Goal: Task Accomplishment & Management: Use online tool/utility

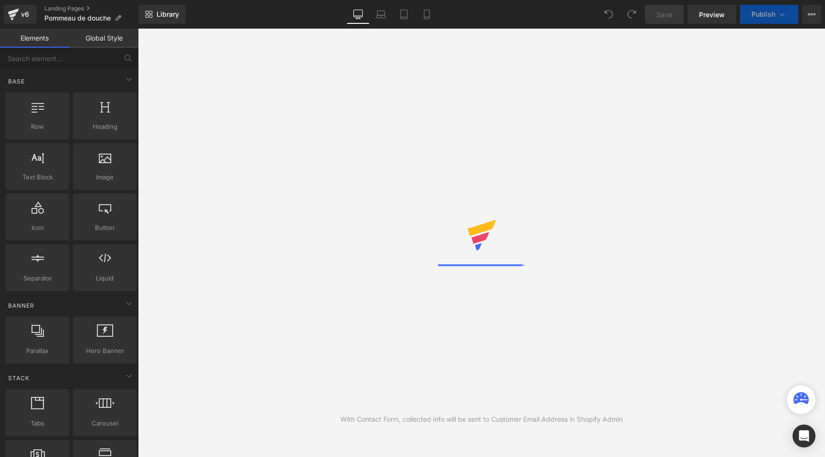
click at [186, 119] on div "With Contact Form, collected info will be sent to Customer Email Address in Sho…" at bounding box center [481, 243] width 687 height 429
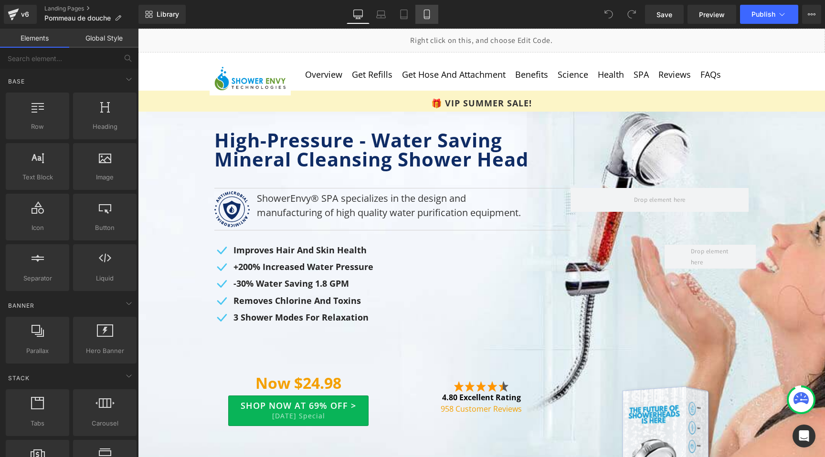
click at [428, 16] on icon at bounding box center [427, 15] width 10 height 10
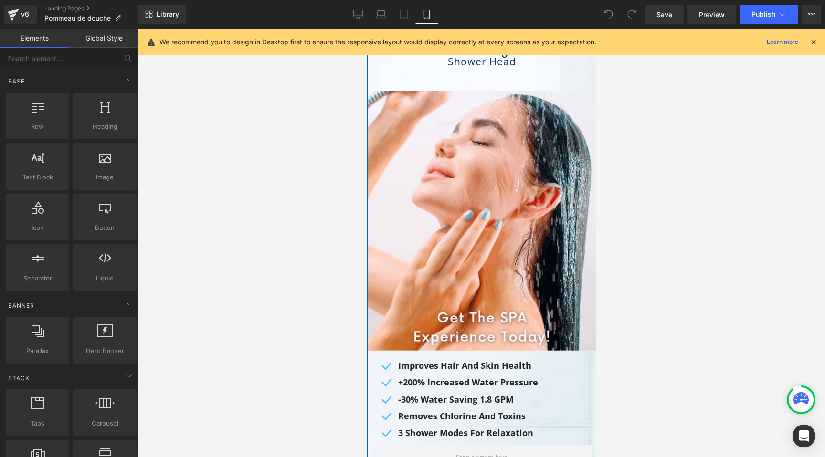
scroll to position [106, 0]
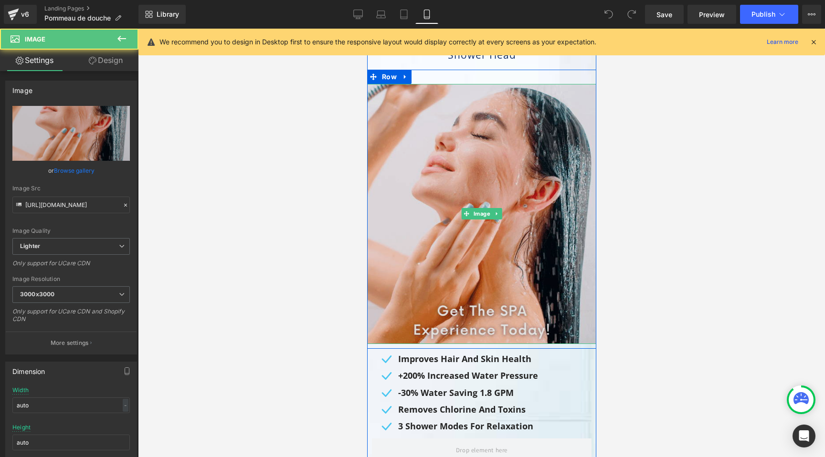
click at [485, 315] on img at bounding box center [481, 214] width 229 height 260
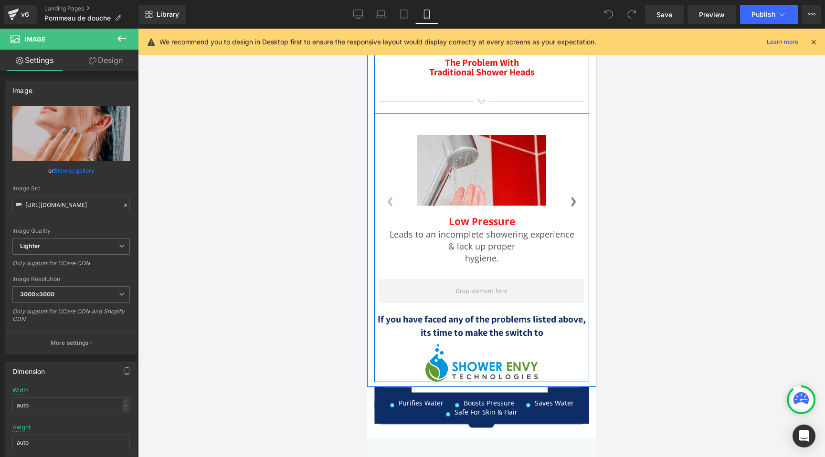
scroll to position [926, 0]
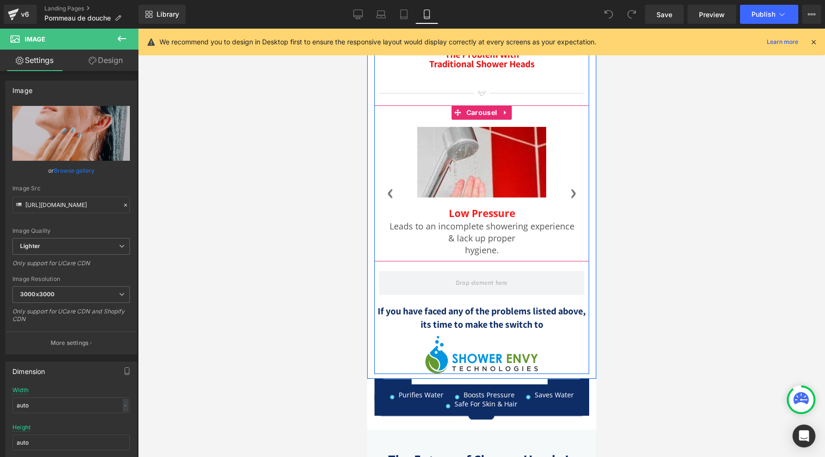
click at [570, 193] on span "›" at bounding box center [573, 190] width 32 height 43
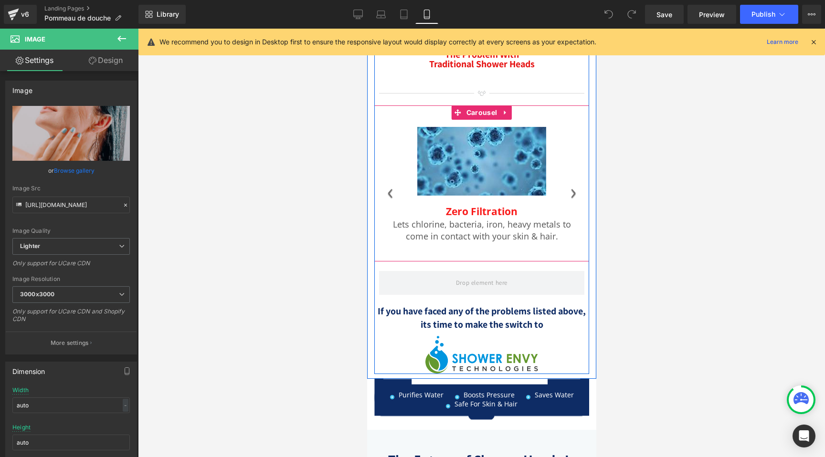
click at [570, 193] on span "›" at bounding box center [573, 190] width 32 height 43
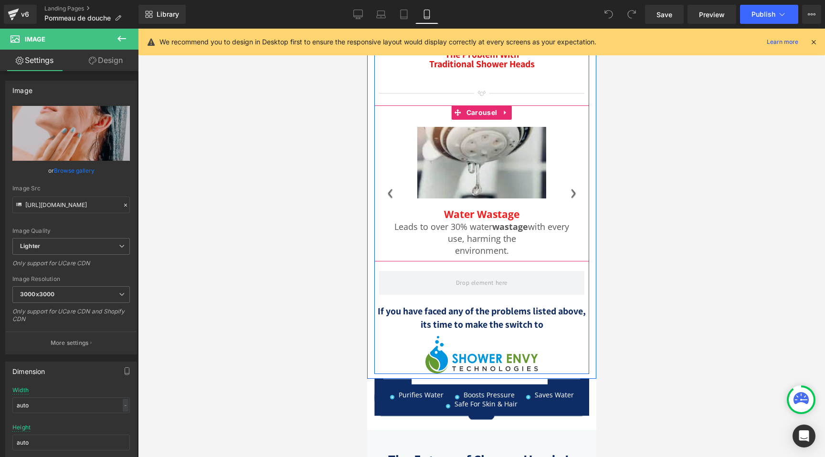
click at [570, 193] on span "›" at bounding box center [573, 190] width 32 height 43
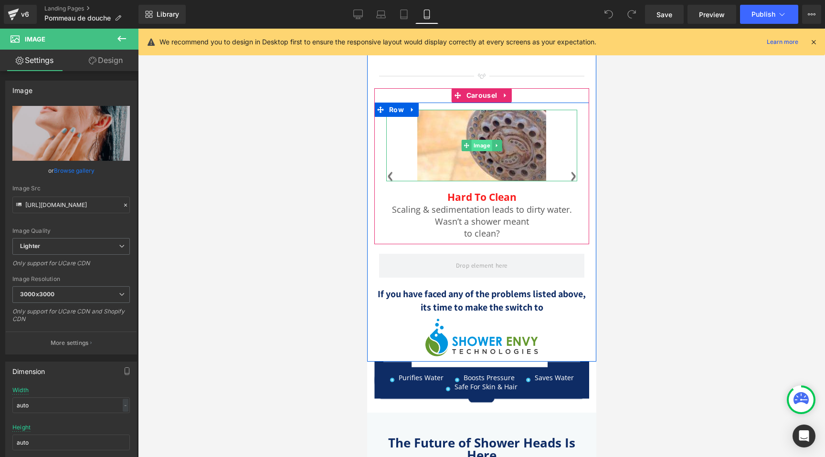
scroll to position [1096, 0]
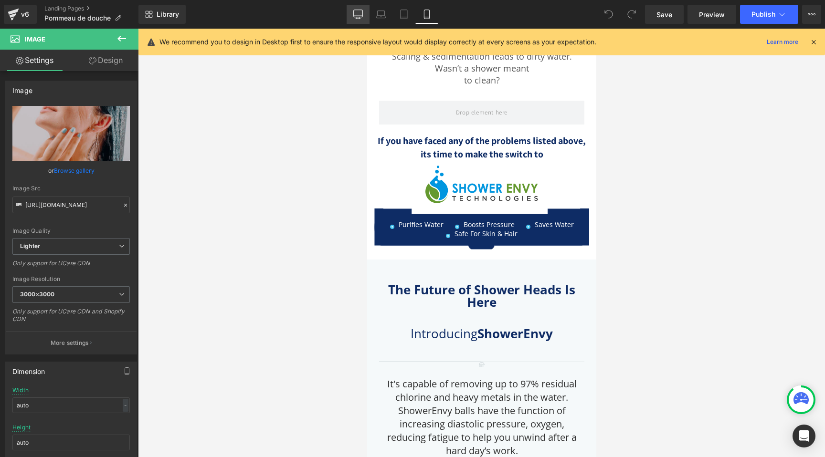
click at [361, 18] on icon at bounding box center [358, 15] width 10 height 10
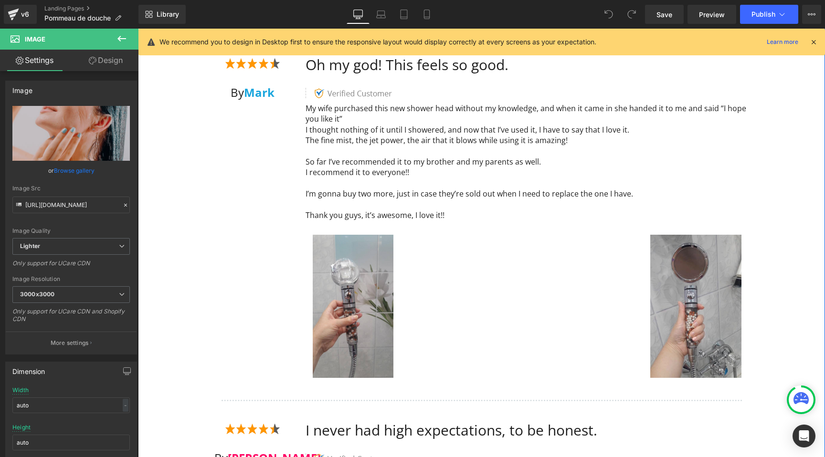
scroll to position [5212, 0]
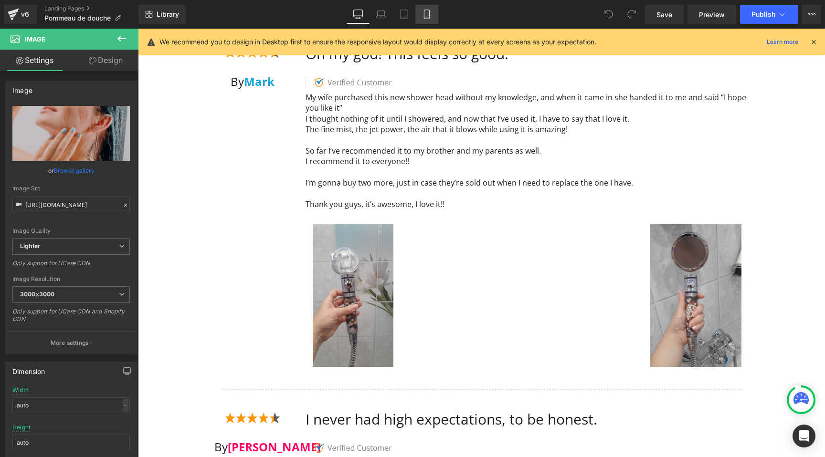
click at [427, 7] on link "Mobile" at bounding box center [426, 14] width 23 height 19
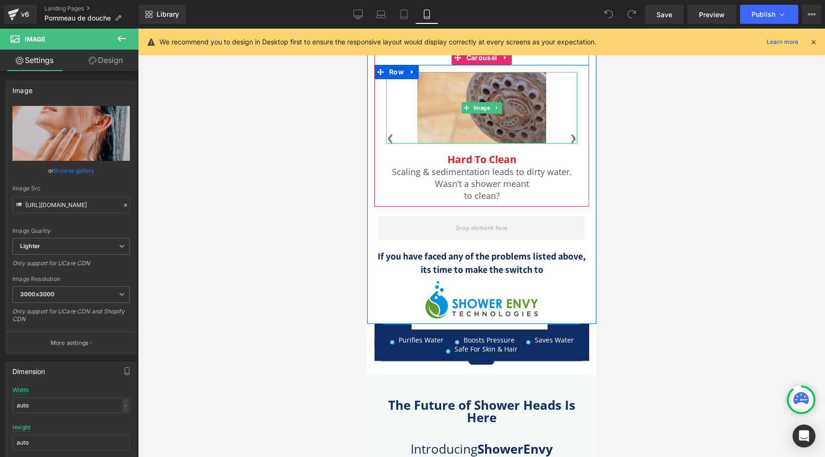
scroll to position [1017, 0]
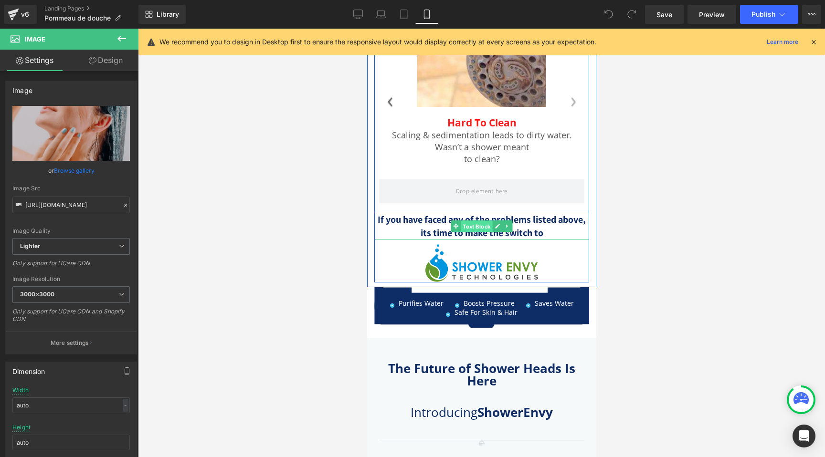
click at [472, 224] on span "Text Block" at bounding box center [476, 226] width 32 height 11
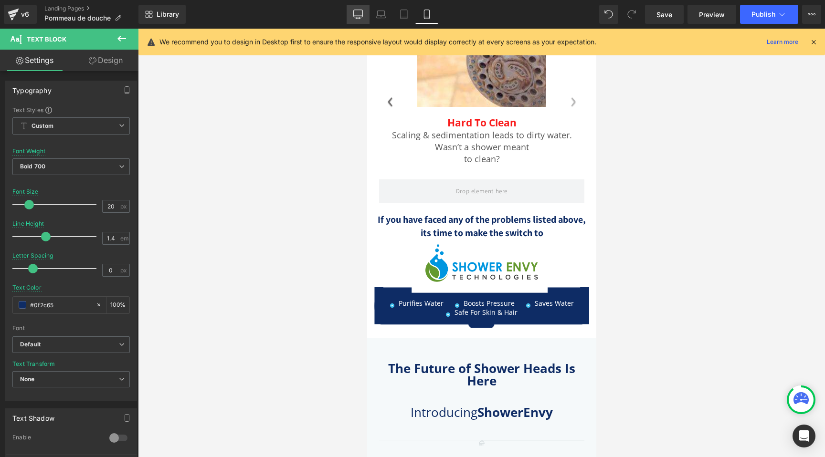
click at [361, 17] on icon at bounding box center [358, 15] width 10 height 10
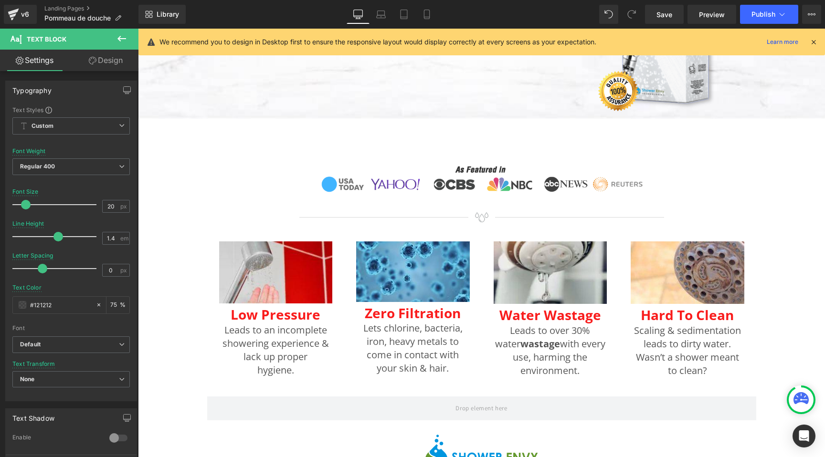
scroll to position [435, 0]
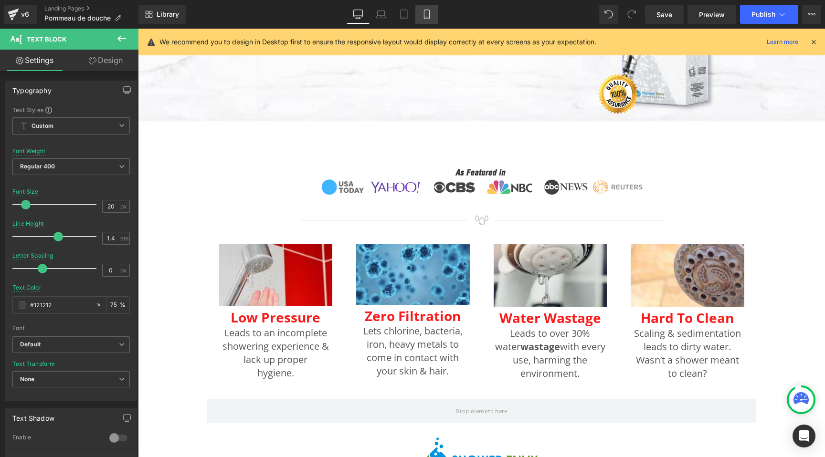
click at [430, 11] on icon at bounding box center [427, 15] width 10 height 10
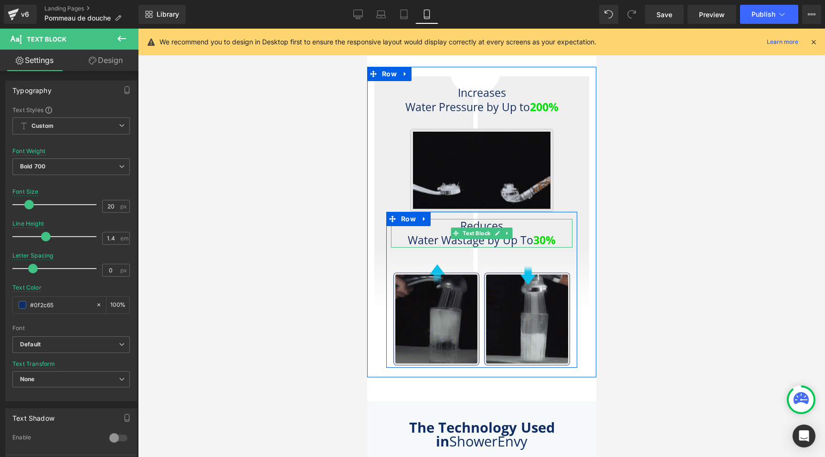
scroll to position [2810, 0]
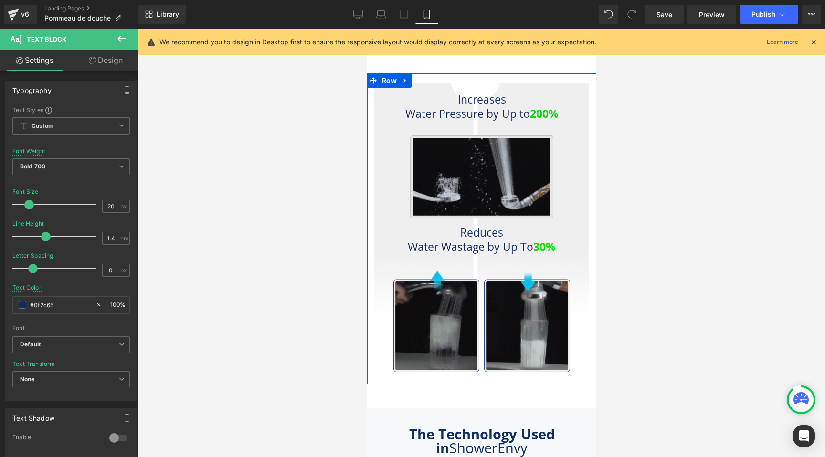
click at [471, 173] on div "Image" at bounding box center [480, 177] width 181 height 83
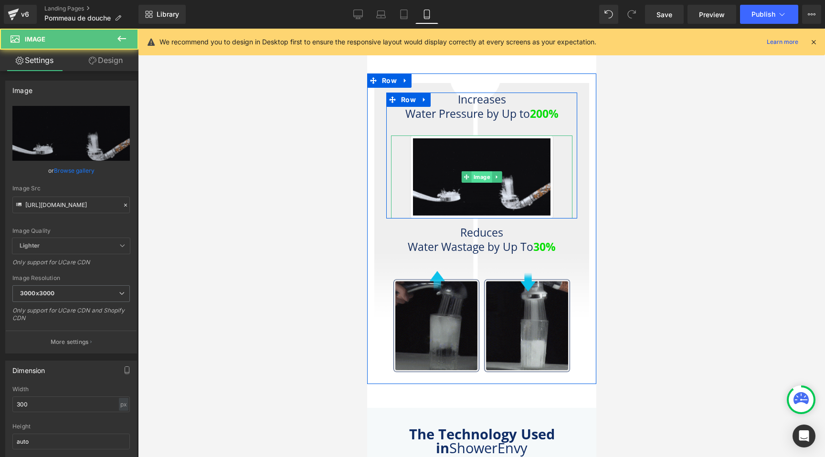
click at [480, 174] on span "Image" at bounding box center [481, 176] width 21 height 11
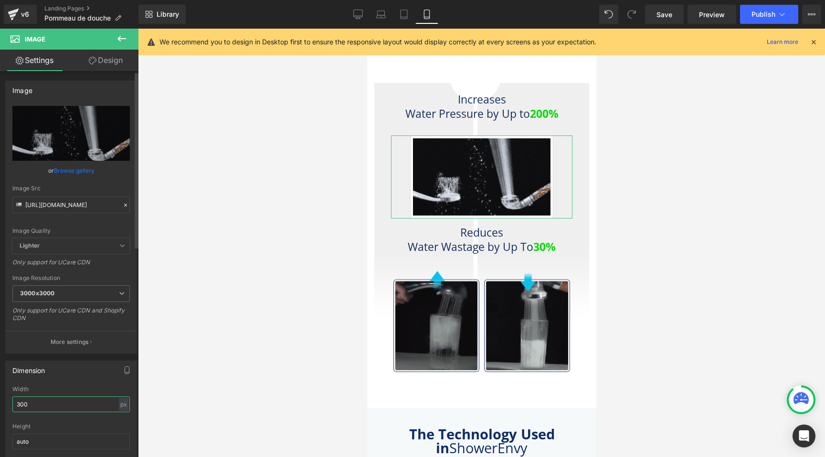
click at [31, 404] on input "300" at bounding box center [70, 405] width 117 height 16
click at [32, 403] on input "300" at bounding box center [70, 405] width 117 height 16
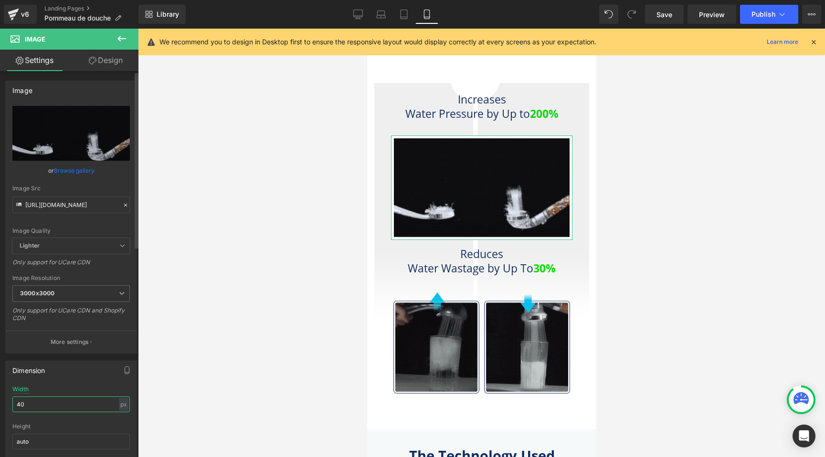
type input "4"
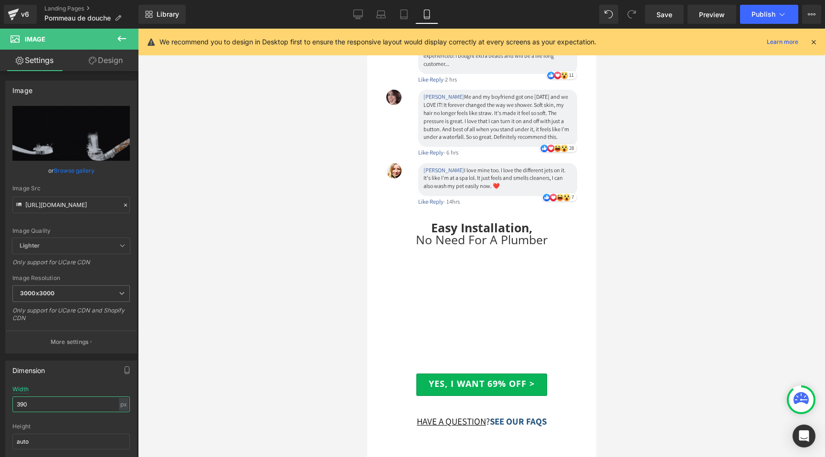
scroll to position [5577, 0]
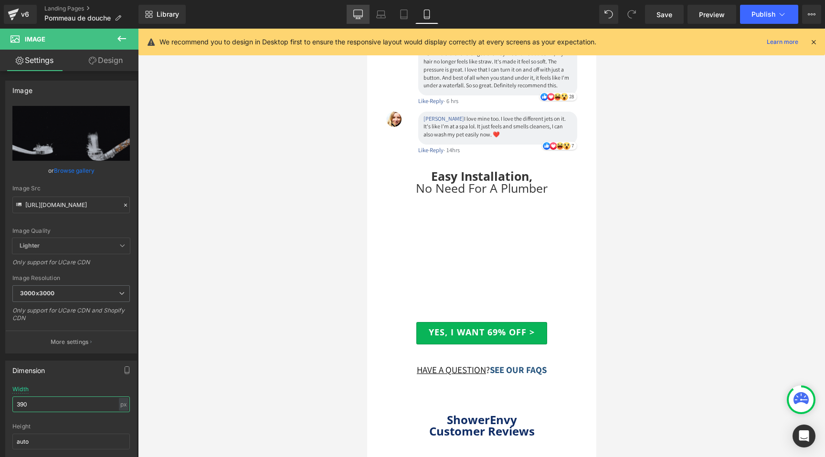
type input "390"
click at [356, 10] on icon at bounding box center [358, 13] width 9 height 7
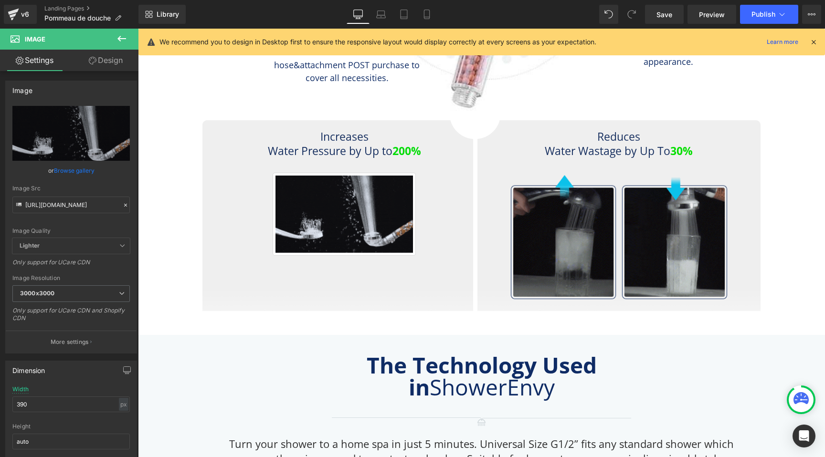
scroll to position [1535, 0]
